Goal: Information Seeking & Learning: Compare options

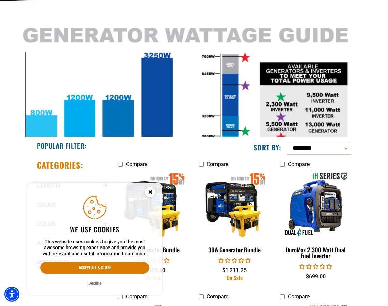
scroll to position [148, 0]
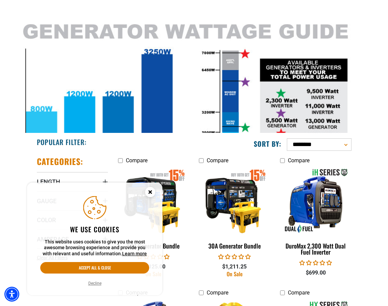
click at [150, 190] on circle "Cookie Consent" at bounding box center [150, 192] width 10 height 10
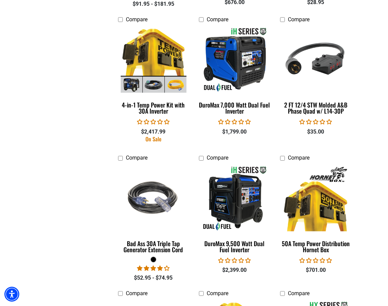
scroll to position [720, 0]
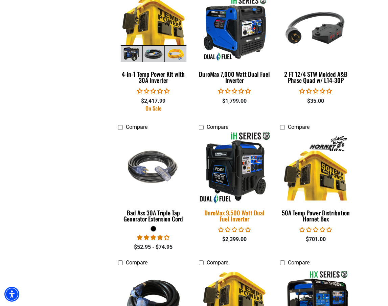
click at [243, 172] on img at bounding box center [234, 167] width 81 height 73
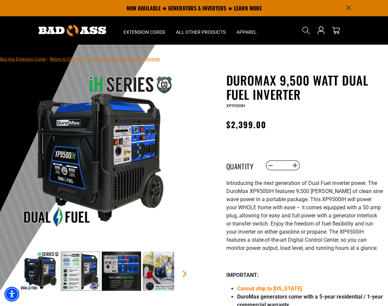
click at [35, 271] on img at bounding box center [39, 270] width 39 height 39
click at [161, 265] on img at bounding box center [162, 270] width 39 height 39
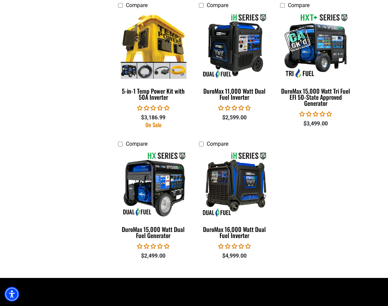
scroll to position [1117, 0]
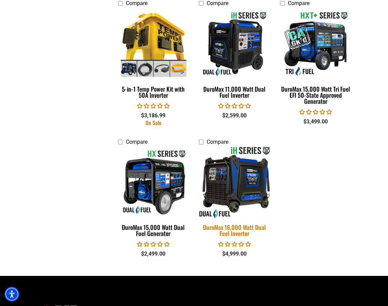
click at [241, 188] on img at bounding box center [234, 182] width 81 height 73
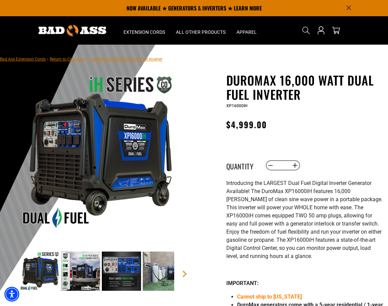
click at [140, 269] on img at bounding box center [121, 270] width 39 height 39
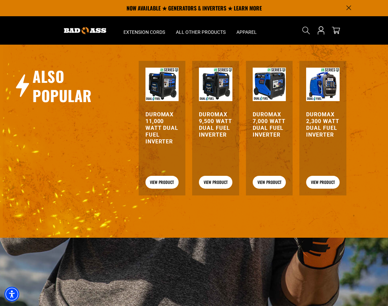
scroll to position [817, 0]
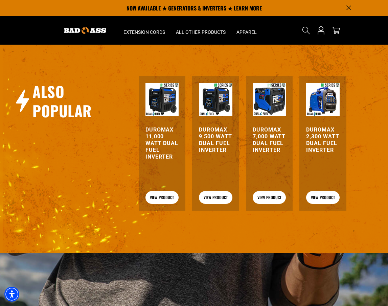
click at [162, 108] on img at bounding box center [161, 99] width 33 height 33
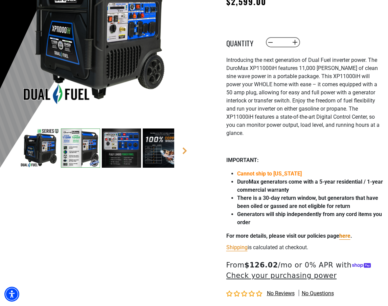
scroll to position [176, 0]
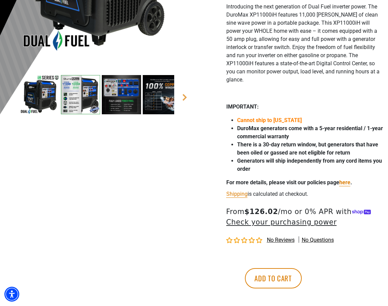
click at [127, 101] on img at bounding box center [121, 94] width 39 height 39
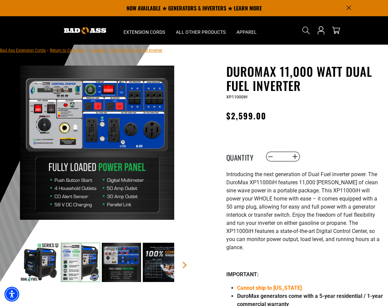
scroll to position [11, 0]
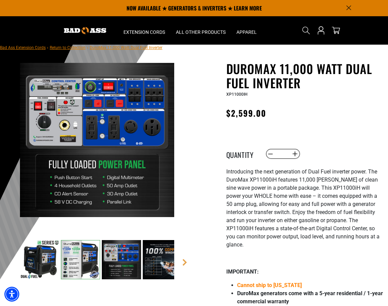
click at [161, 259] on img at bounding box center [162, 259] width 39 height 39
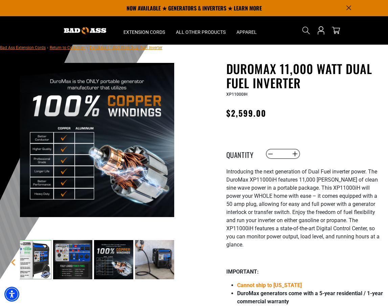
click at [168, 265] on img at bounding box center [154, 259] width 39 height 39
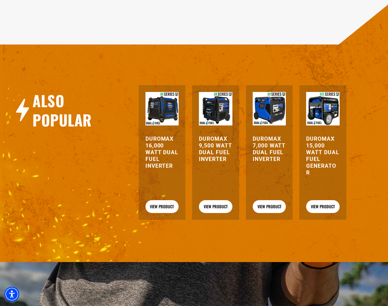
scroll to position [841, 0]
